Goal: Task Accomplishment & Management: Manage account settings

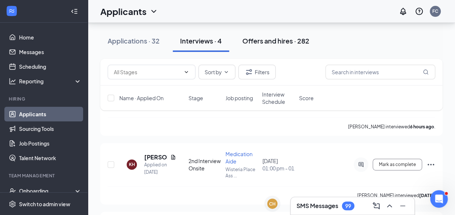
click at [258, 39] on div "Offers and hires · 282" at bounding box center [275, 40] width 67 height 9
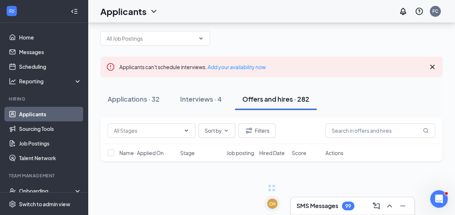
scroll to position [15, 0]
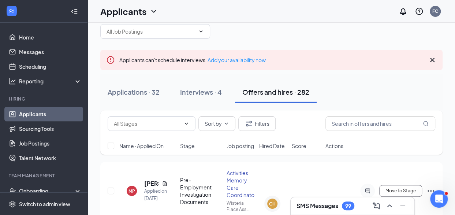
click at [280, 92] on div "Offers and hires · 282" at bounding box center [275, 91] width 67 height 9
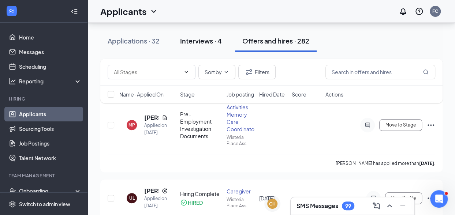
scroll to position [51, 0]
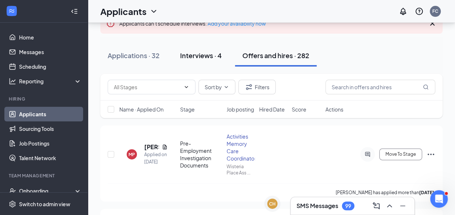
click at [201, 54] on div "Interviews · 4" at bounding box center [201, 55] width 42 height 9
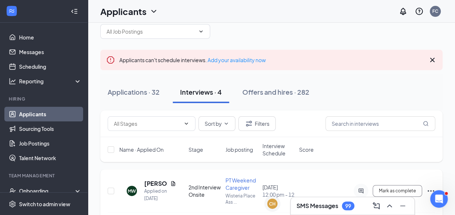
scroll to position [51, 0]
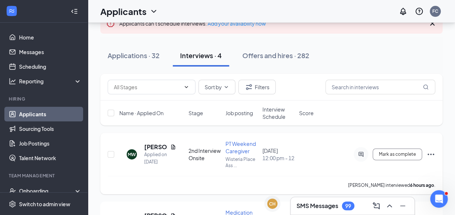
click at [430, 153] on icon "Ellipses" at bounding box center [430, 154] width 9 height 9
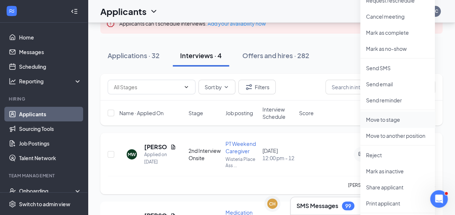
click at [387, 119] on p "Move to stage" at bounding box center [397, 119] width 63 height 7
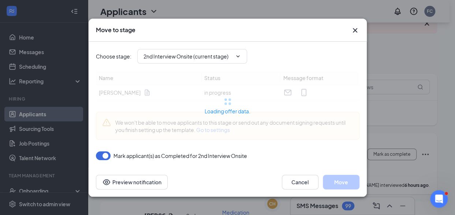
type input "Offer Letter (next stage)"
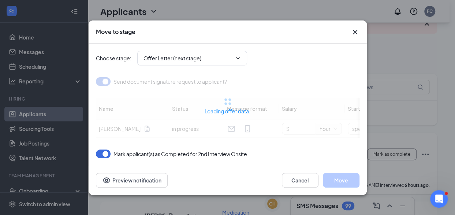
type input "[DATE]"
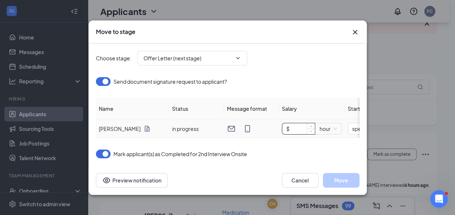
click at [306, 123] on input "$" at bounding box center [298, 128] width 33 height 11
type input "$ 13.75"
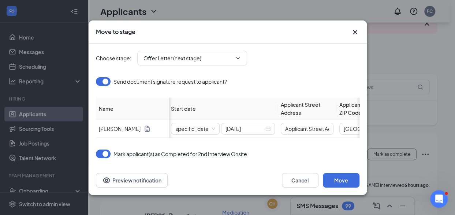
scroll to position [0, 178]
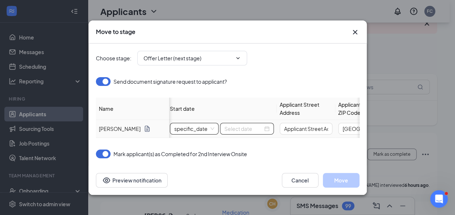
click at [213, 125] on span "specific_date" at bounding box center [194, 128] width 40 height 11
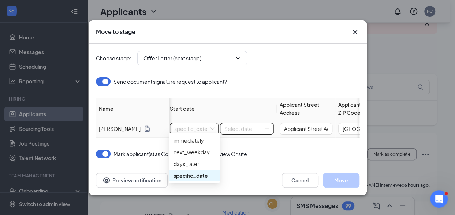
click at [192, 175] on div "specific_date" at bounding box center [194, 176] width 42 height 8
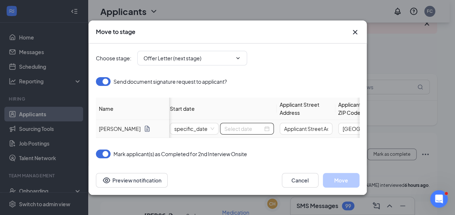
click at [266, 126] on div at bounding box center [246, 129] width 45 height 8
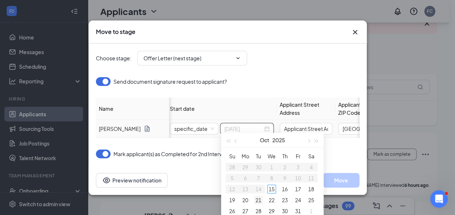
type input "[DATE]"
click at [257, 199] on div "21" at bounding box center [258, 200] width 9 height 9
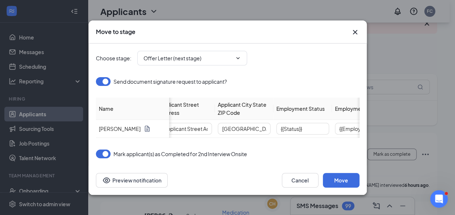
scroll to position [0, 324]
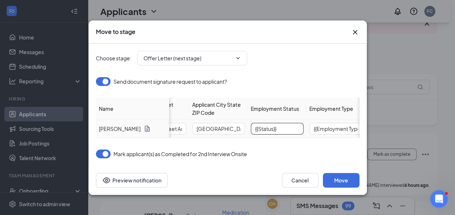
click at [286, 124] on input "{{Status}}" at bounding box center [277, 129] width 53 height 12
drag, startPoint x: 283, startPoint y: 124, endPoint x: 238, endPoint y: 121, distance: 45.5
click at [238, 121] on tr "[PERSON_NAME] in progress $ 13.75 hour specific_date [DATE] Applicant Street Ad…" at bounding box center [97, 129] width 651 height 18
type input "Part time"
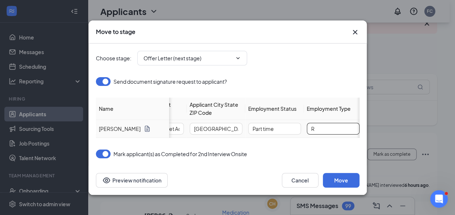
scroll to position [0, 0]
type input "Regular"
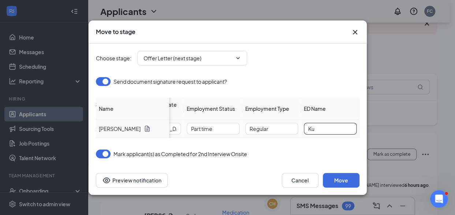
type input "K"
type input "[PERSON_NAME]"
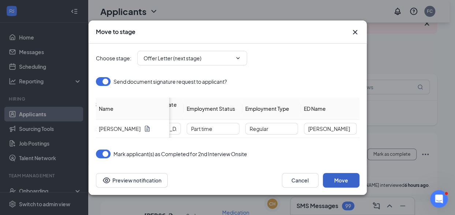
click at [336, 182] on button "Move" at bounding box center [341, 180] width 37 height 15
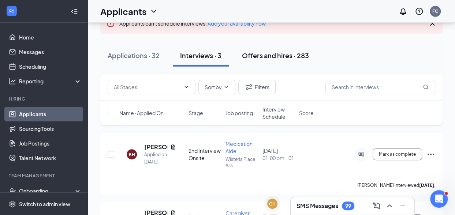
click at [270, 56] on div "Offers and hires · 283" at bounding box center [275, 55] width 67 height 9
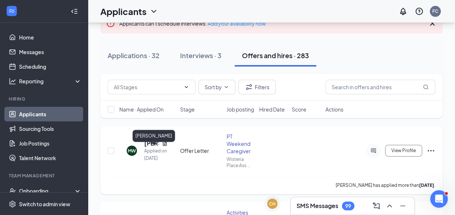
click at [145, 147] on h5 "[PERSON_NAME]" at bounding box center [151, 143] width 15 height 8
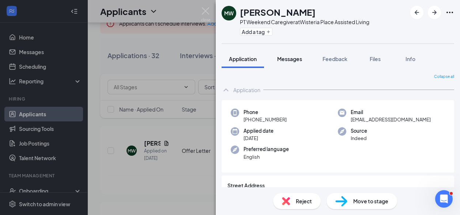
click at [294, 59] on span "Messages" at bounding box center [289, 59] width 25 height 7
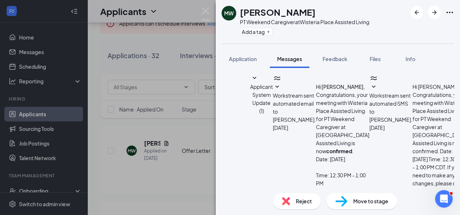
scroll to position [255, 0]
type textarea "Hi [PERSON_NAME]! This is [PERSON_NAME] with Wisteria Place. I just sent you an…"
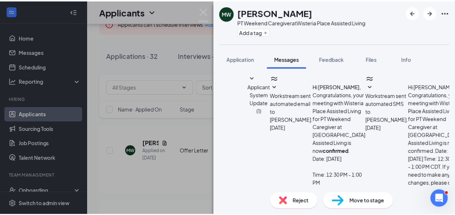
scroll to position [350, 0]
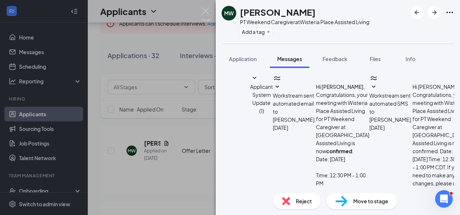
click at [182, 123] on div "[PERSON_NAME] [PERSON_NAME] PT Weekend Caregiver at [GEOGRAPHIC_DATA] Assisted …" at bounding box center [230, 107] width 460 height 215
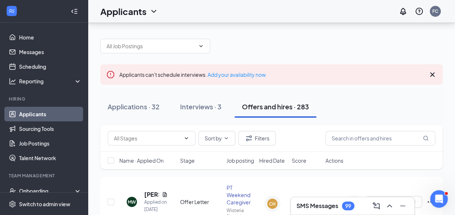
scroll to position [37, 0]
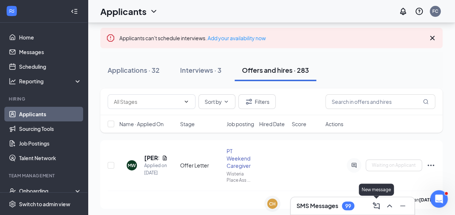
click at [375, 203] on icon "ComposeMessage" at bounding box center [376, 206] width 9 height 9
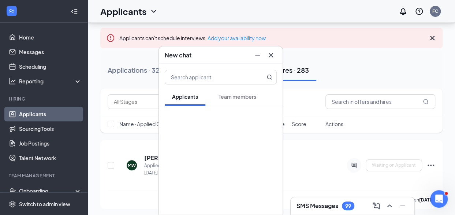
click at [273, 51] on icon "Cross" at bounding box center [270, 55] width 9 height 9
